Goal: Information Seeking & Learning: Learn about a topic

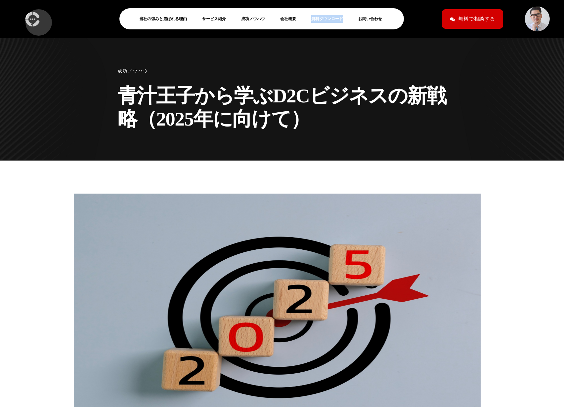
click at [35, 19] on img at bounding box center [32, 19] width 18 height 20
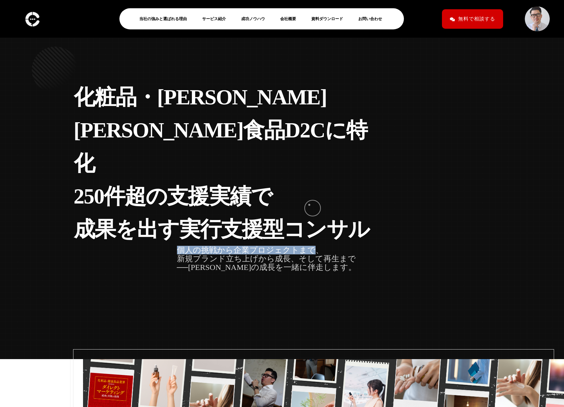
drag, startPoint x: 178, startPoint y: 204, endPoint x: 300, endPoint y: 205, distance: 122.0
click at [309, 246] on p "個人の挑戦から企業プロジェクトまで、 新規ブランド立ち上げから成長、そして再生まで ──未来の成長を一緒に伴走します。" at bounding box center [266, 259] width 179 height 26
click at [255, 246] on p "個人の挑戦から企業プロジェクトまで、 新規ブランド立ち上げから成長、そして再生まで ──未来の成長を一緒に伴走します。" at bounding box center [266, 259] width 179 height 26
drag, startPoint x: 177, startPoint y: 212, endPoint x: 350, endPoint y: 214, distance: 173.2
click at [350, 246] on p "個人の挑戦から企業プロジェクトまで、 新規ブランド立ち上げから成長、そして再生まで ──未来の成長を一緒に伴走します。" at bounding box center [266, 259] width 179 height 26
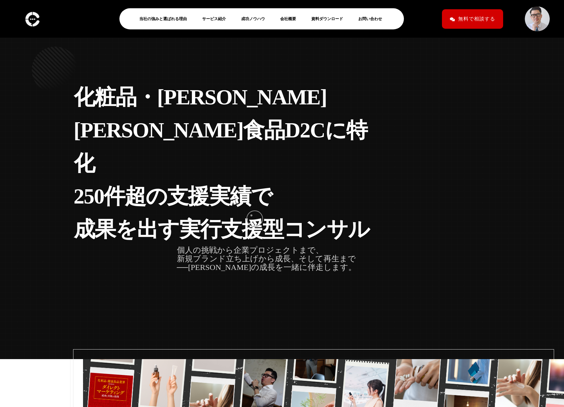
click at [251, 246] on p "個人の挑戦から企業プロジェクトまで、 新規ブランド立ち上げから成長、そして再生まで ──未来の成長を一緒に伴走します。" at bounding box center [266, 259] width 179 height 26
